Goal: Transaction & Acquisition: Book appointment/travel/reservation

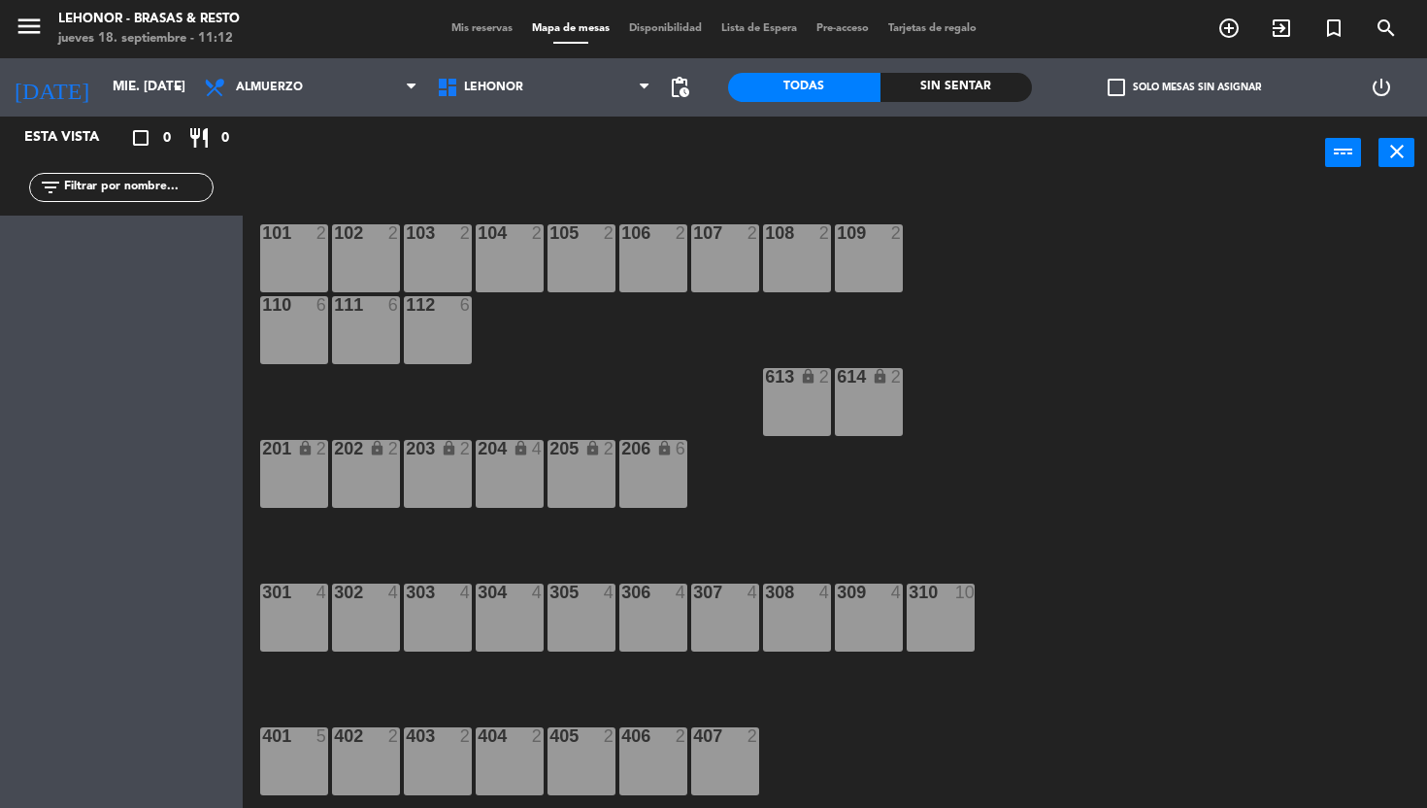
click at [19, 27] on icon "menu" at bounding box center [29, 26] width 29 height 29
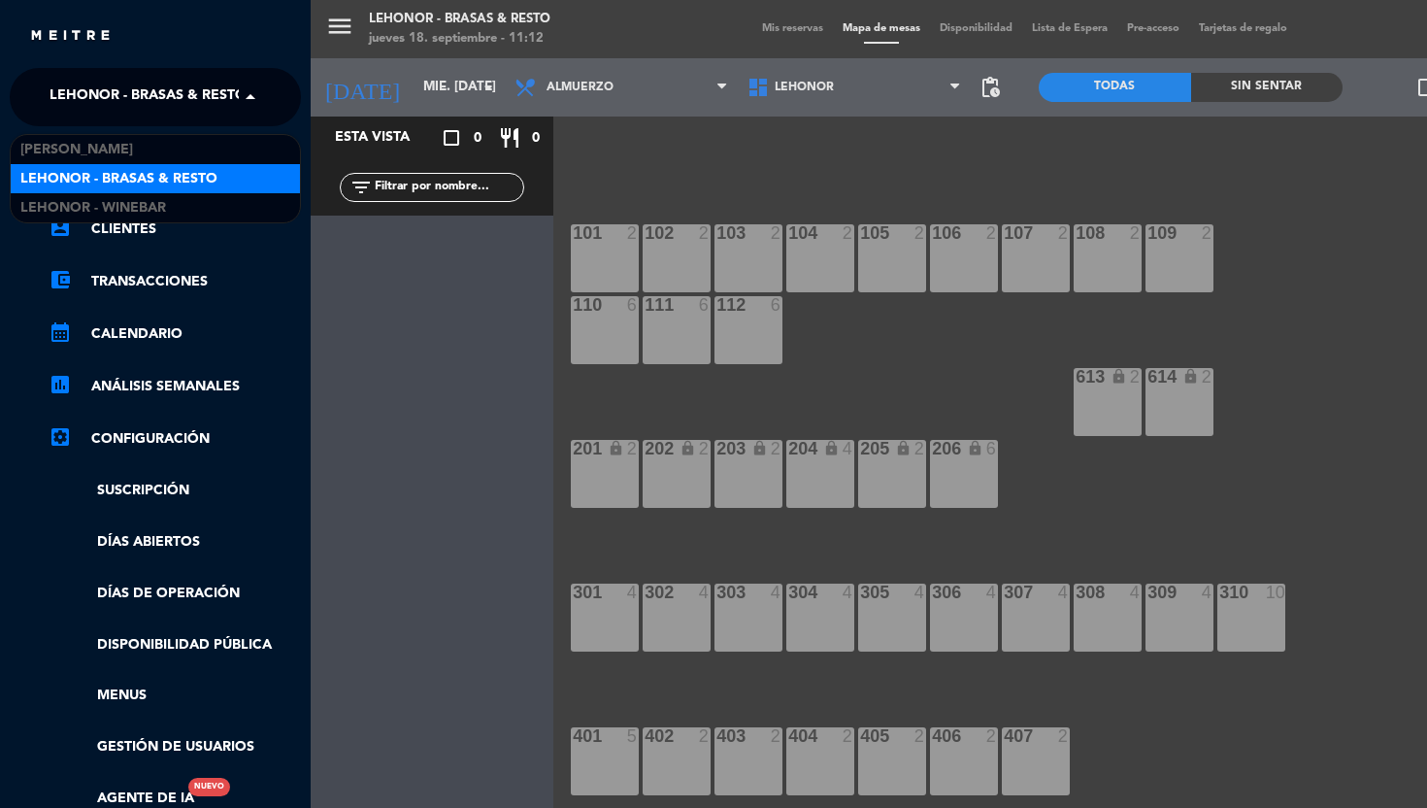
click at [198, 92] on span "Lehonor - Brasas & Resto" at bounding box center [148, 97] width 197 height 41
click at [156, 178] on span "Lehonor - Brasas & Resto" at bounding box center [118, 179] width 197 height 22
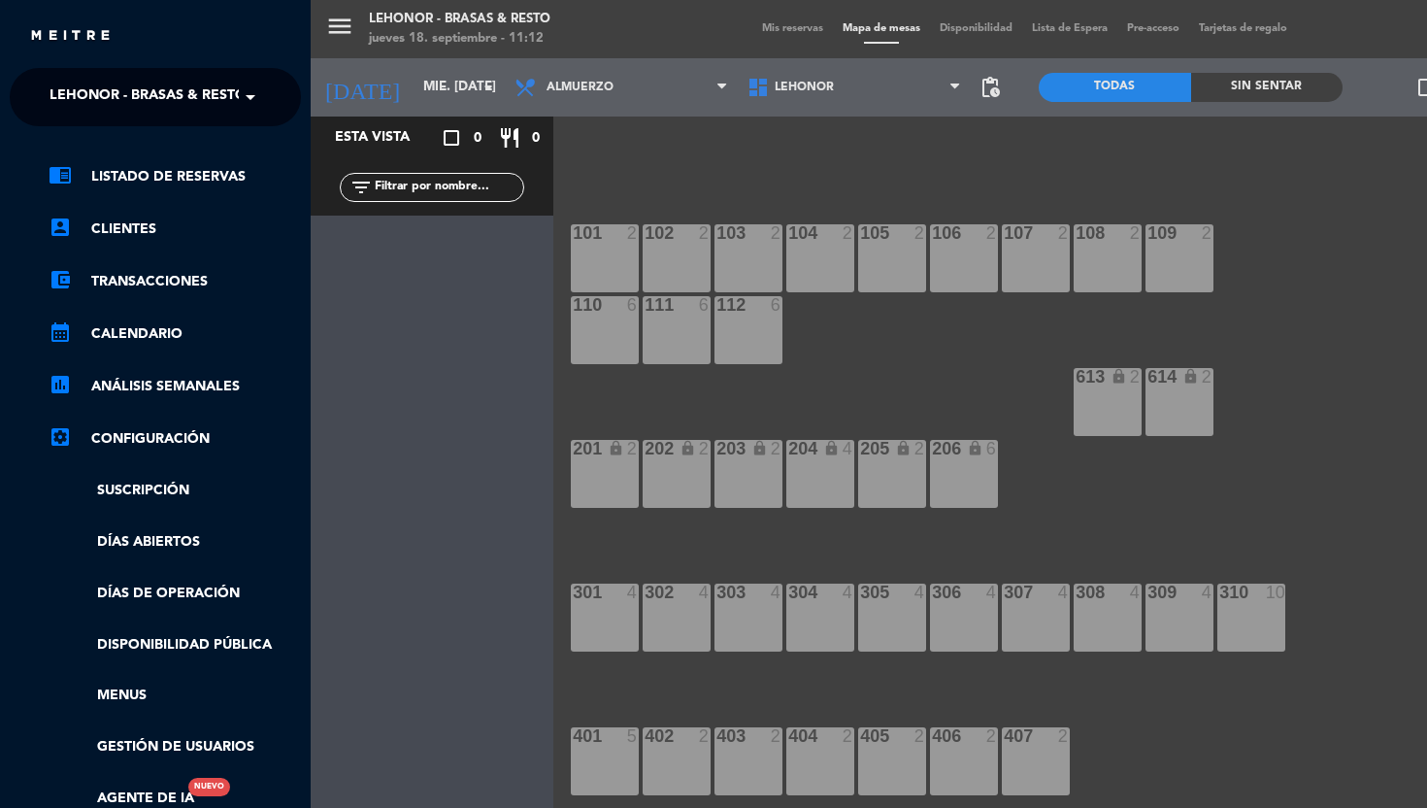
click at [416, 350] on div "Esta vista crop_square 0 restaurant 0 filter_list" at bounding box center [432, 462] width 243 height 691
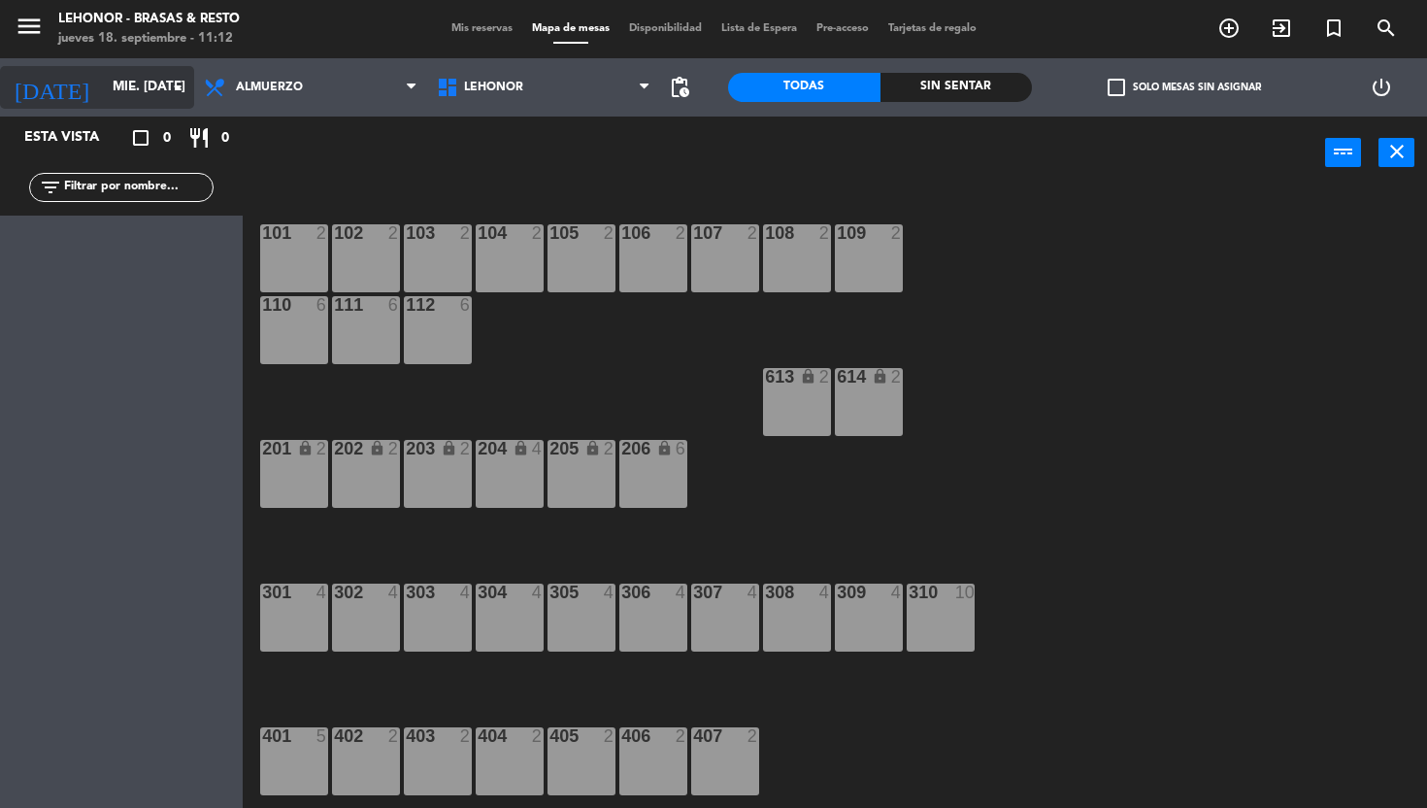
click at [103, 88] on input "mié. [DATE]" at bounding box center [190, 87] width 174 height 35
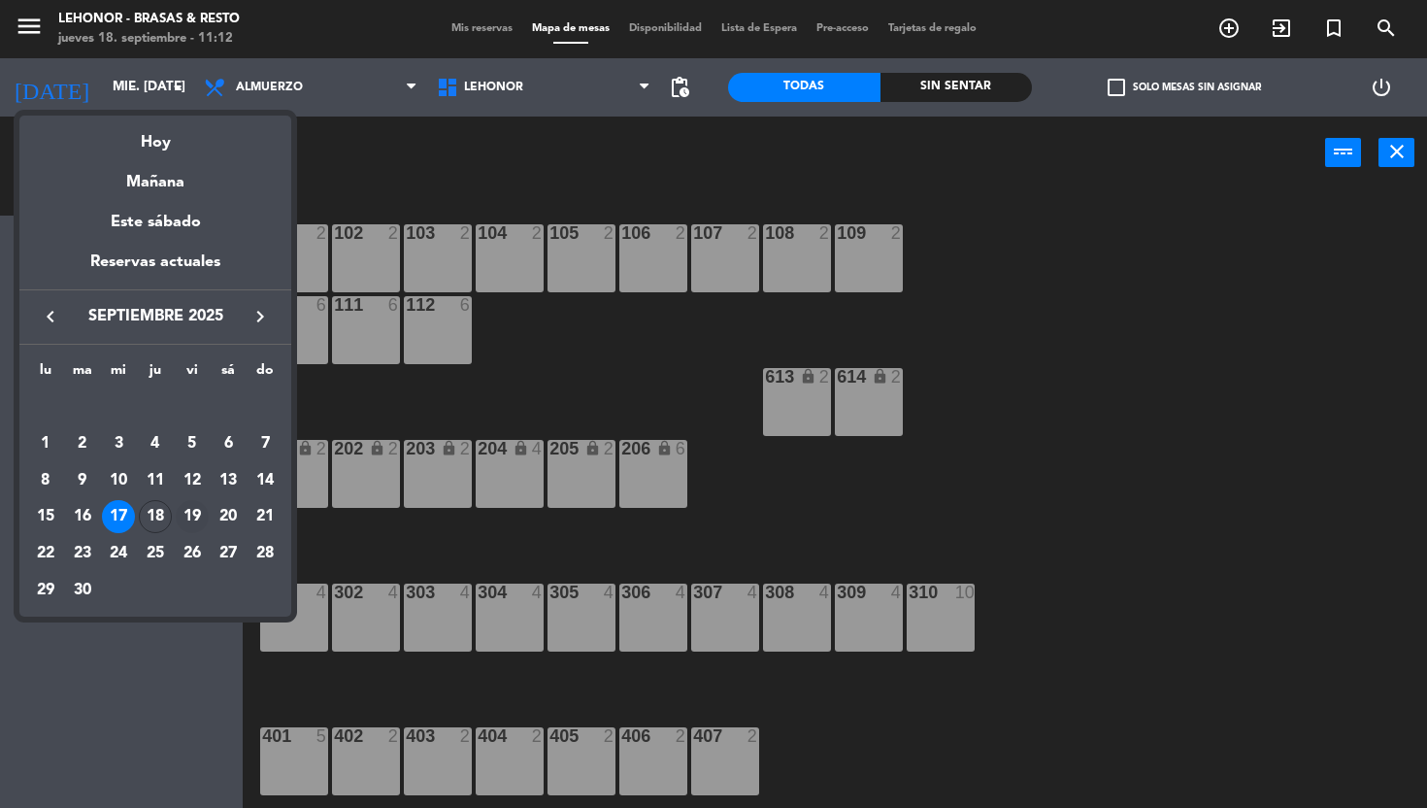
click at [199, 515] on div "19" at bounding box center [192, 516] width 33 height 33
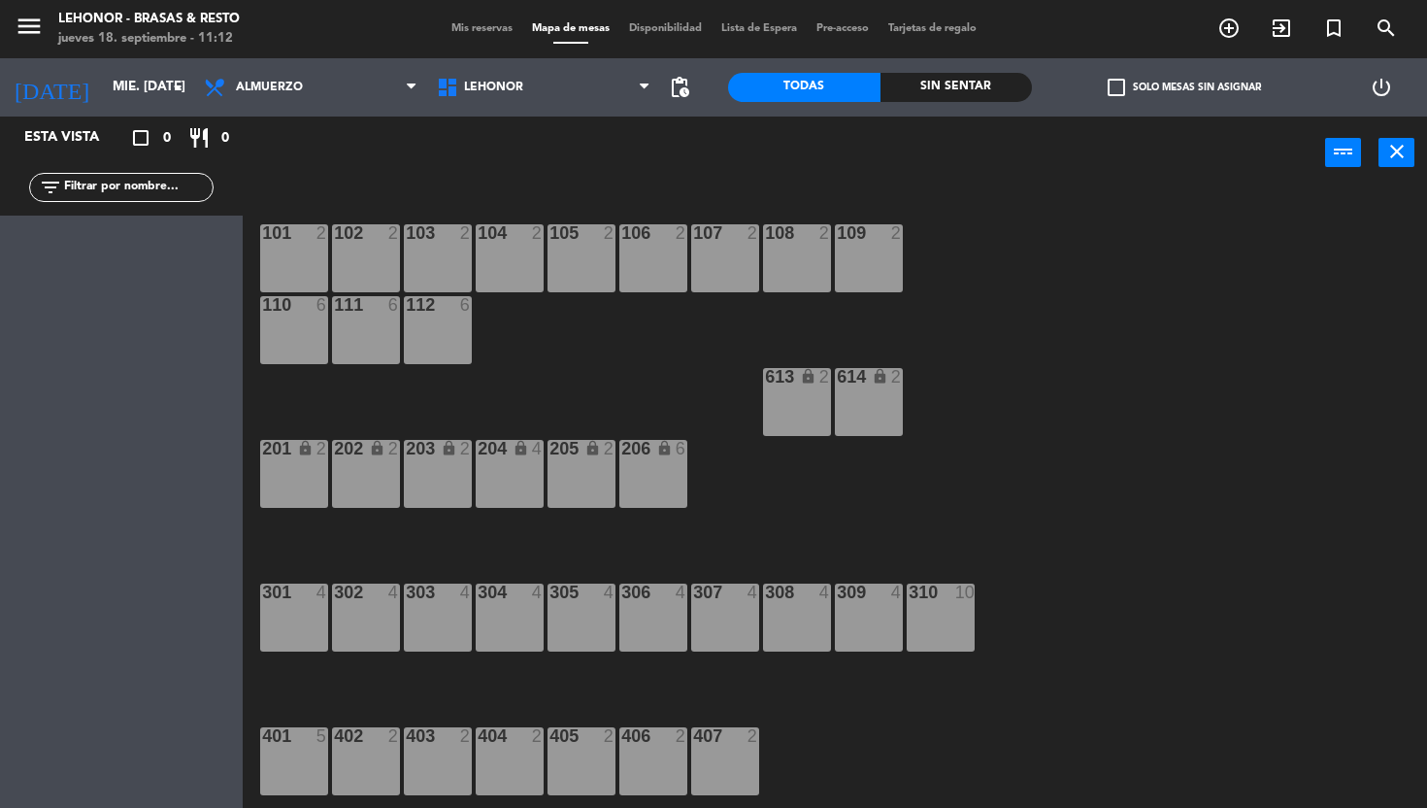
type input "vie. [DATE]"
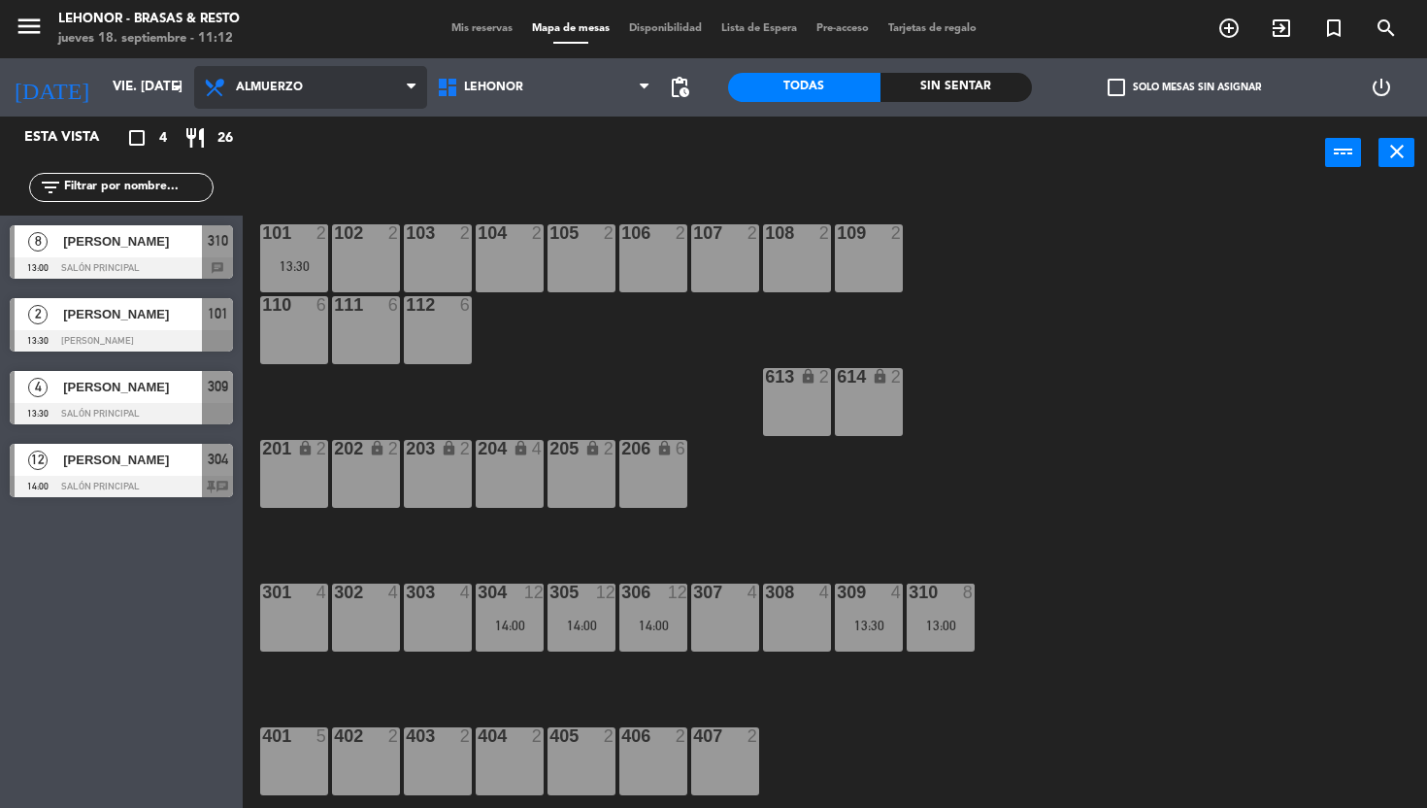
click at [331, 88] on span "Almuerzo" at bounding box center [310, 87] width 233 height 43
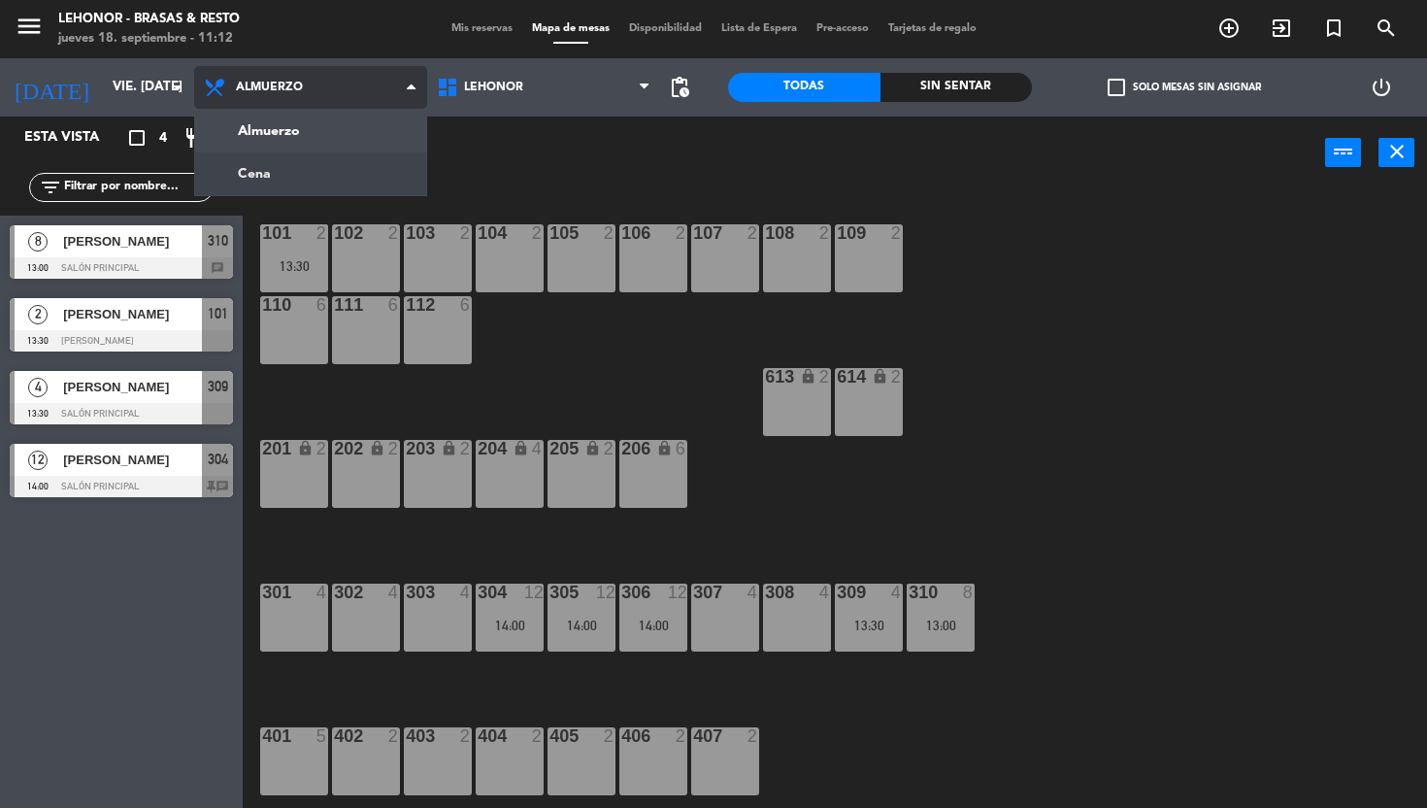
click at [296, 172] on ng-component "menu Lehonor - Brasas & Resto jueves 18. septiembre - 11:12 Mis reservas Mapa d…" at bounding box center [713, 404] width 1427 height 809
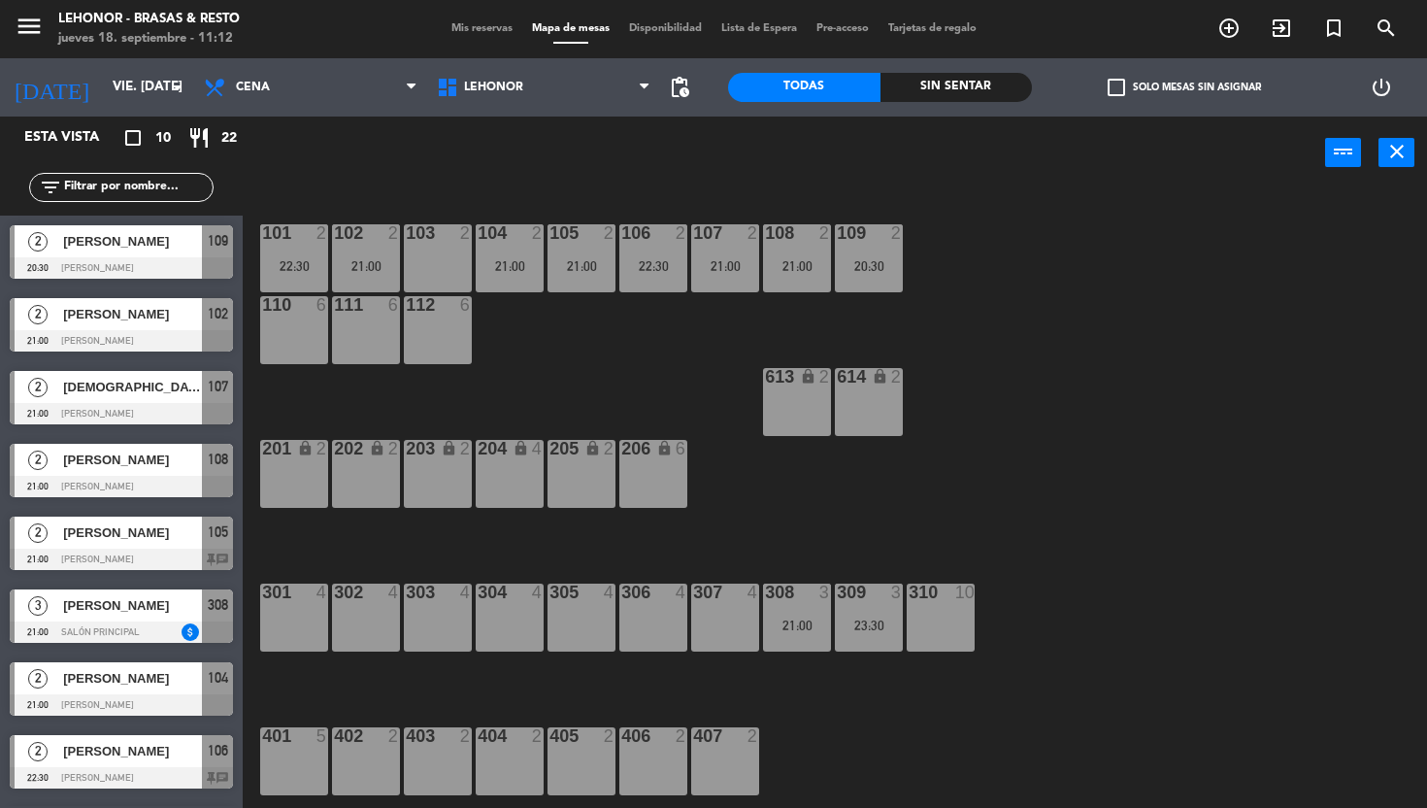
click at [1112, 453] on div "101 2 22:30 102 2 21:00 103 2 104 2 21:00 105 2 21:00 106 2 22:30 107 2 21:00 1…" at bounding box center [842, 499] width 1170 height 619
click at [392, 603] on div "302 4" at bounding box center [366, 618] width 68 height 68
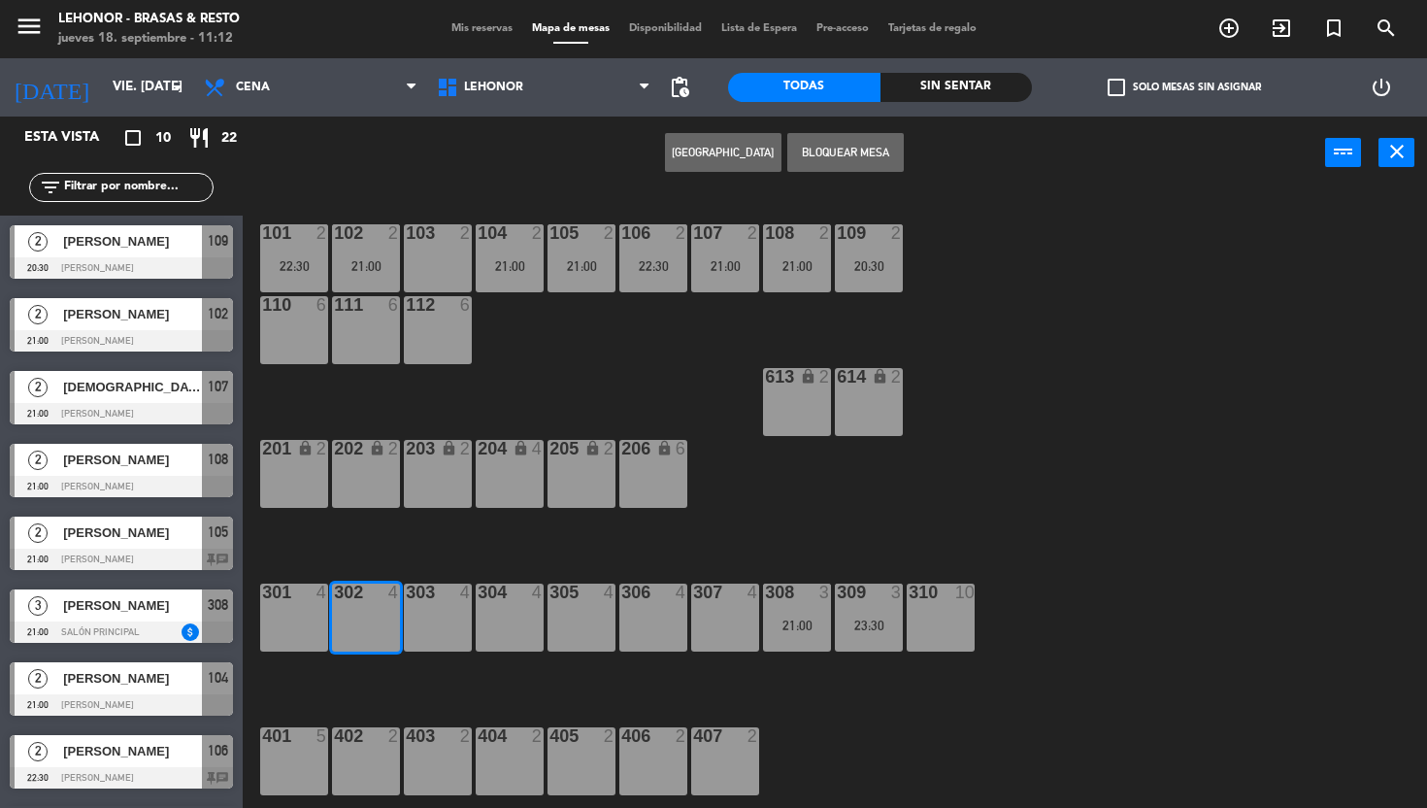
click at [717, 143] on button "[GEOGRAPHIC_DATA]" at bounding box center [723, 152] width 117 height 39
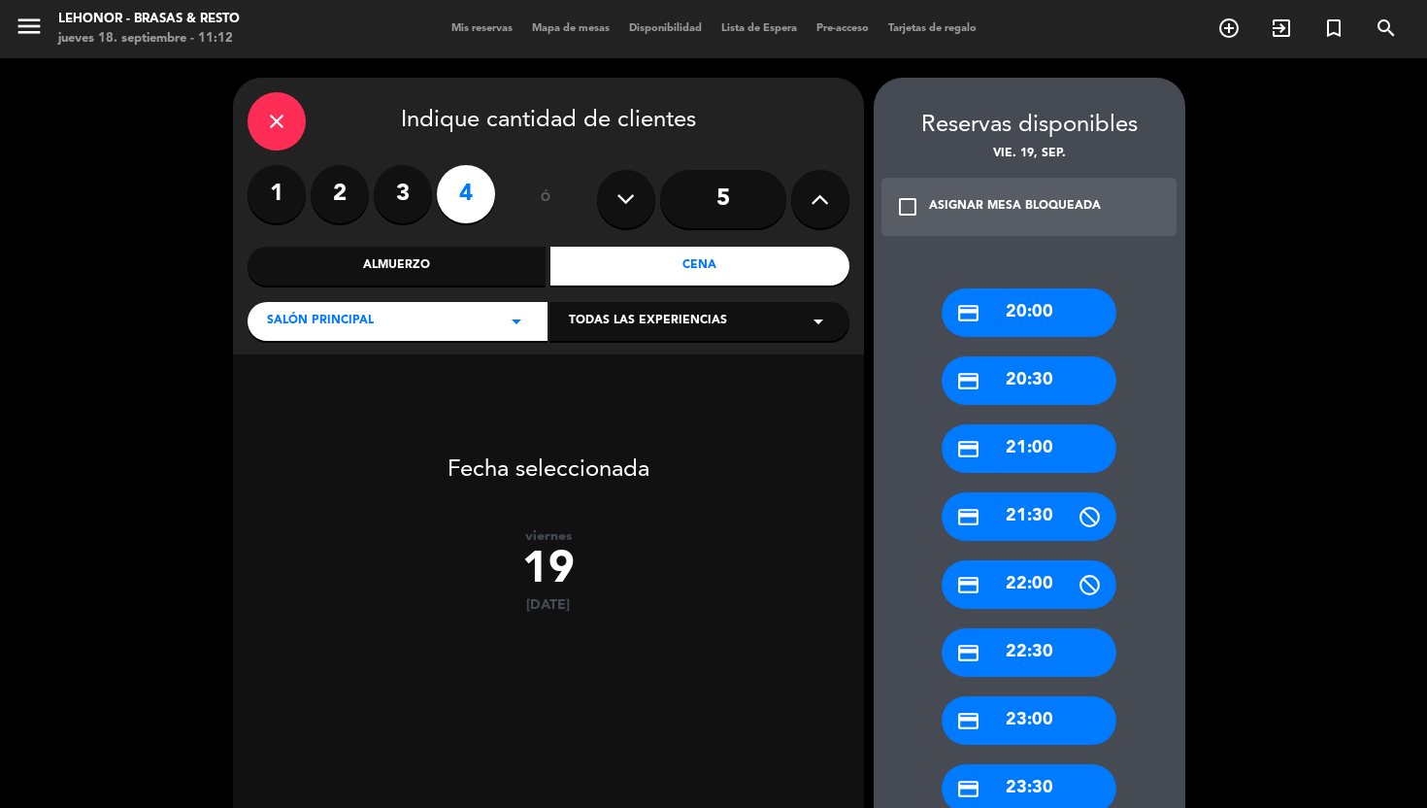
click at [1028, 519] on div "credit_card 21:30" at bounding box center [1029, 516] width 175 height 49
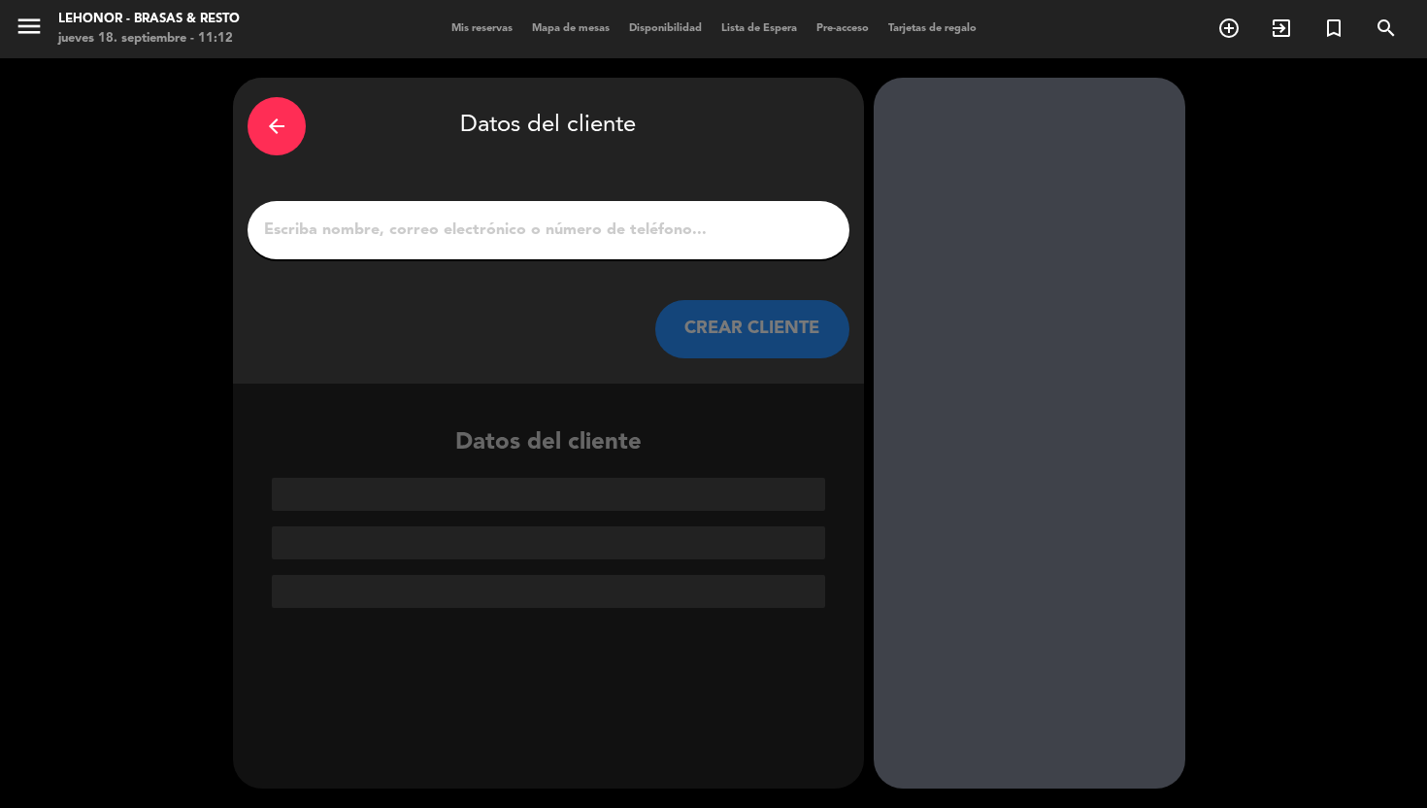
click at [501, 229] on input "1" at bounding box center [548, 230] width 573 height 27
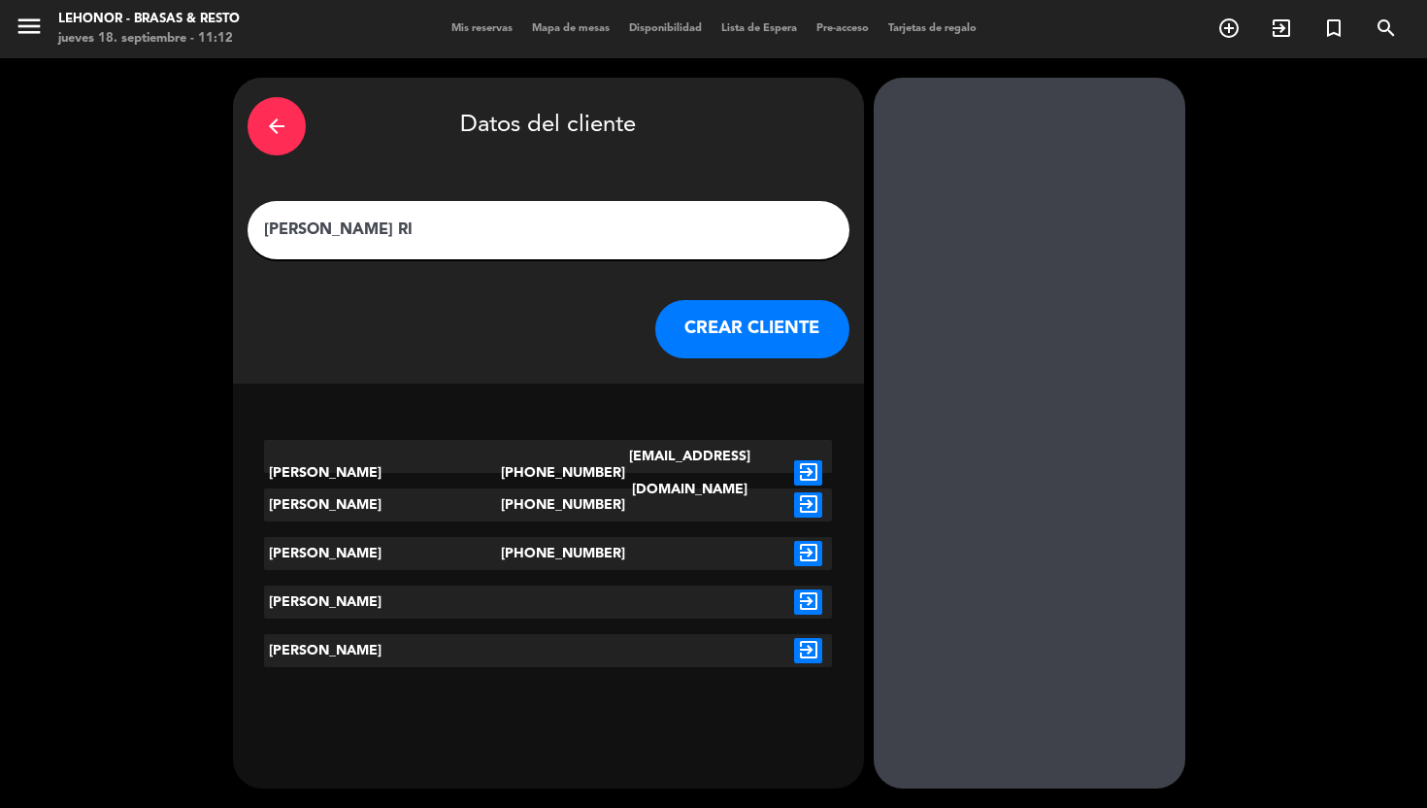
type input "[PERSON_NAME] RI"
click at [819, 500] on icon "exit_to_app" at bounding box center [808, 504] width 28 height 25
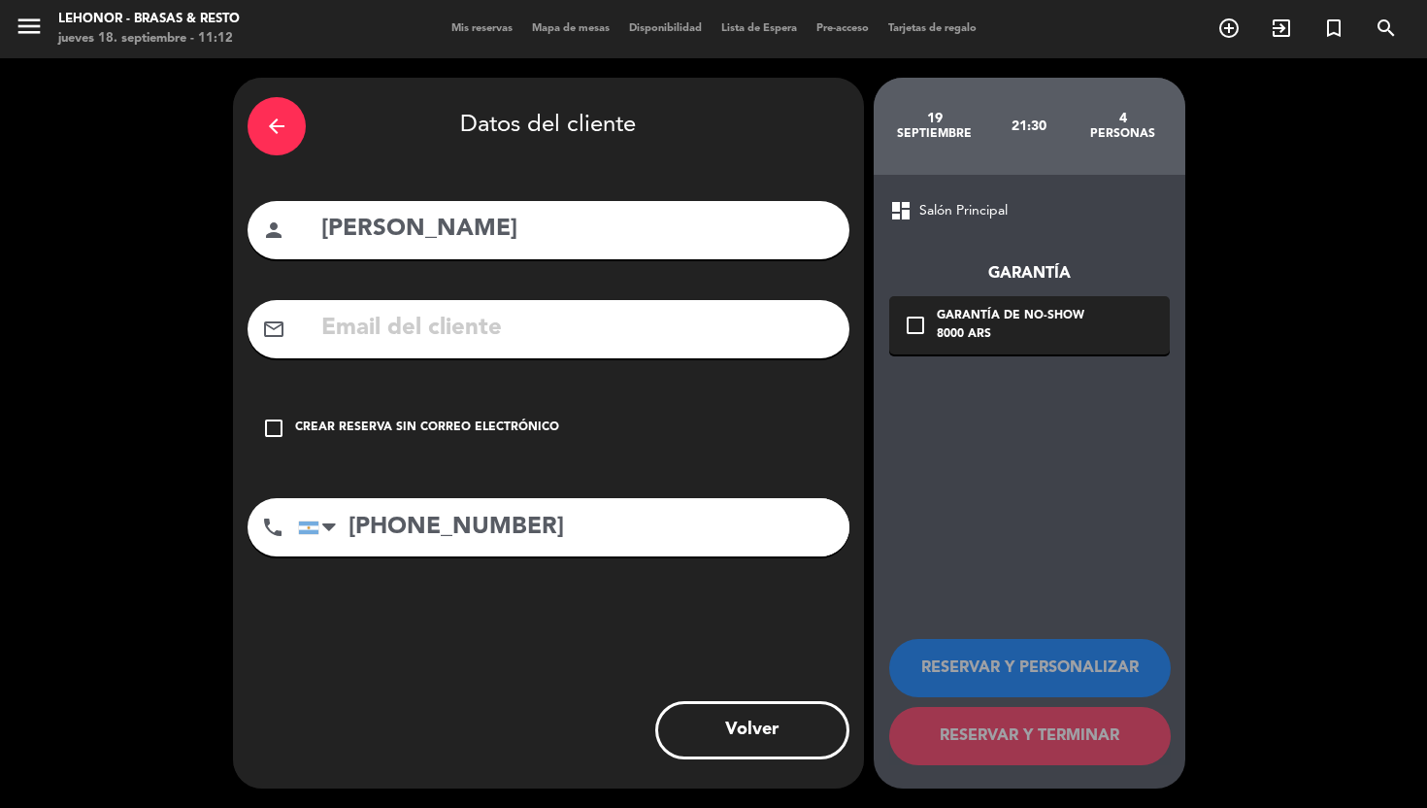
click at [484, 414] on div "check_box_outline_blank Crear reserva sin correo electrónico" at bounding box center [549, 428] width 602 height 58
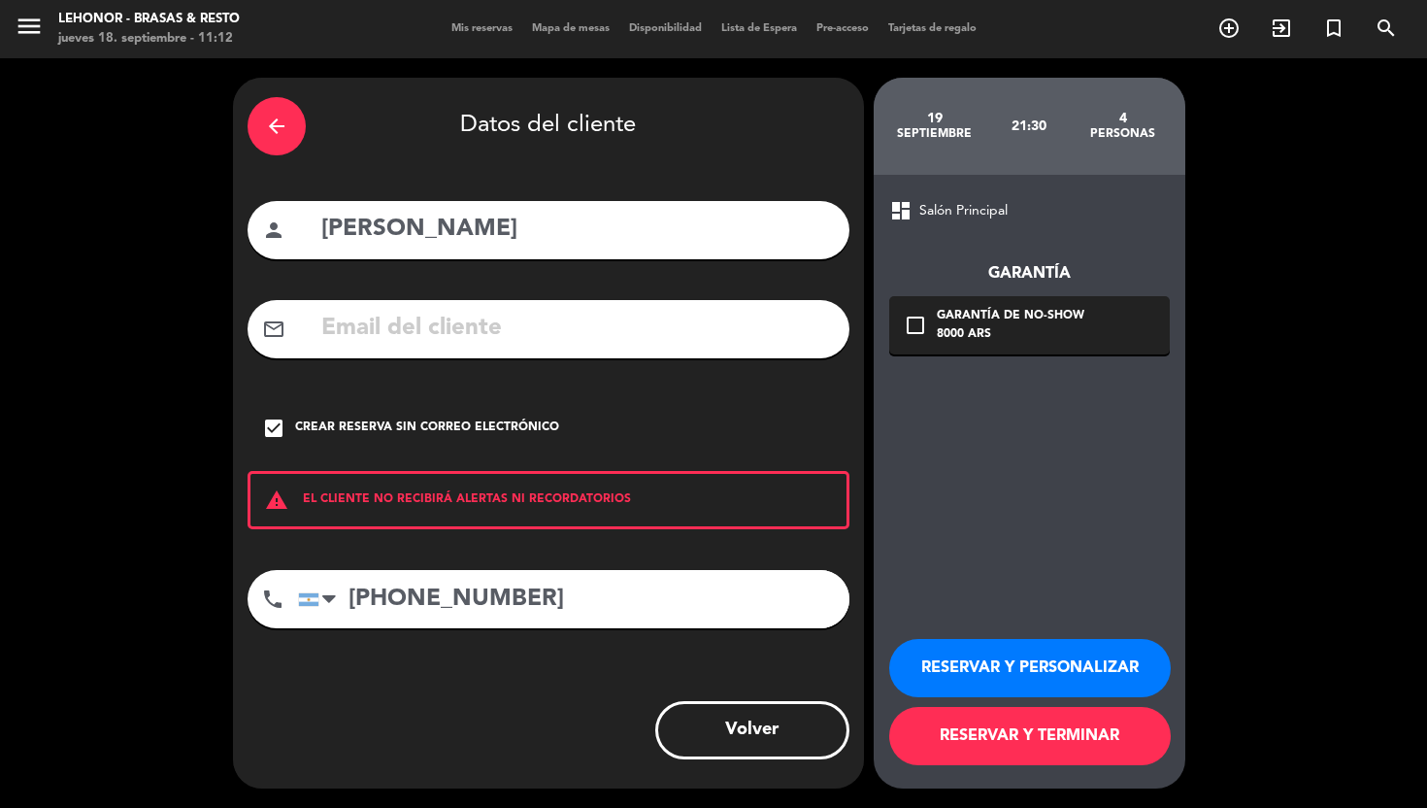
click at [1050, 741] on button "RESERVAR Y TERMINAR" at bounding box center [1031, 736] width 282 height 58
